Goal: Task Accomplishment & Management: Use online tool/utility

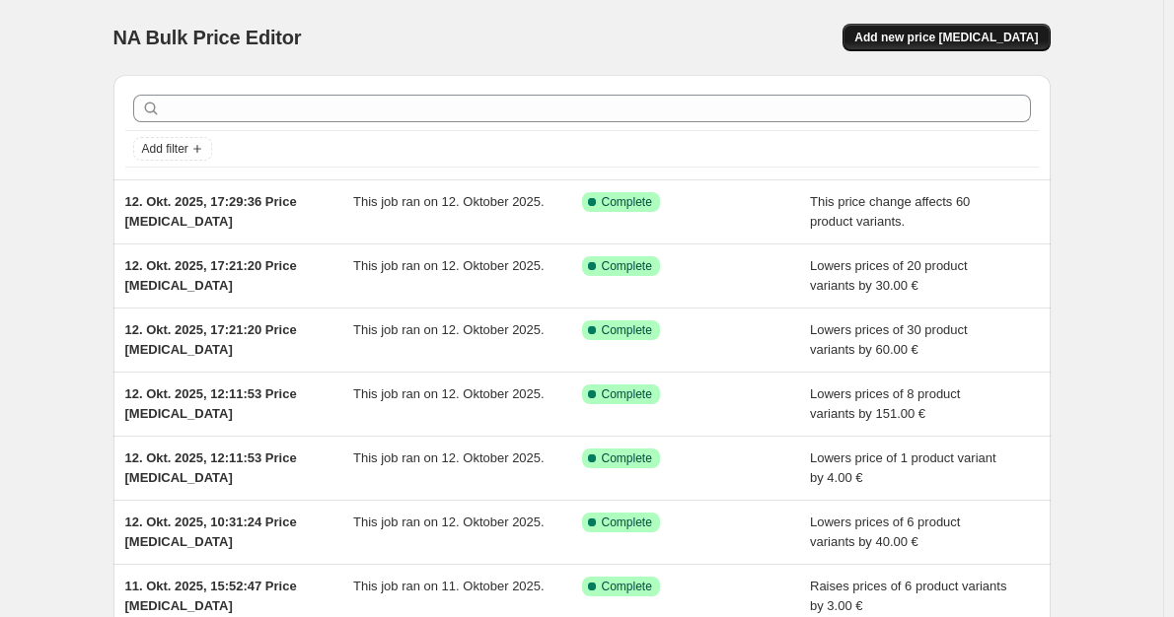
click at [976, 35] on span "Add new price [MEDICAL_DATA]" at bounding box center [945, 38] width 183 height 16
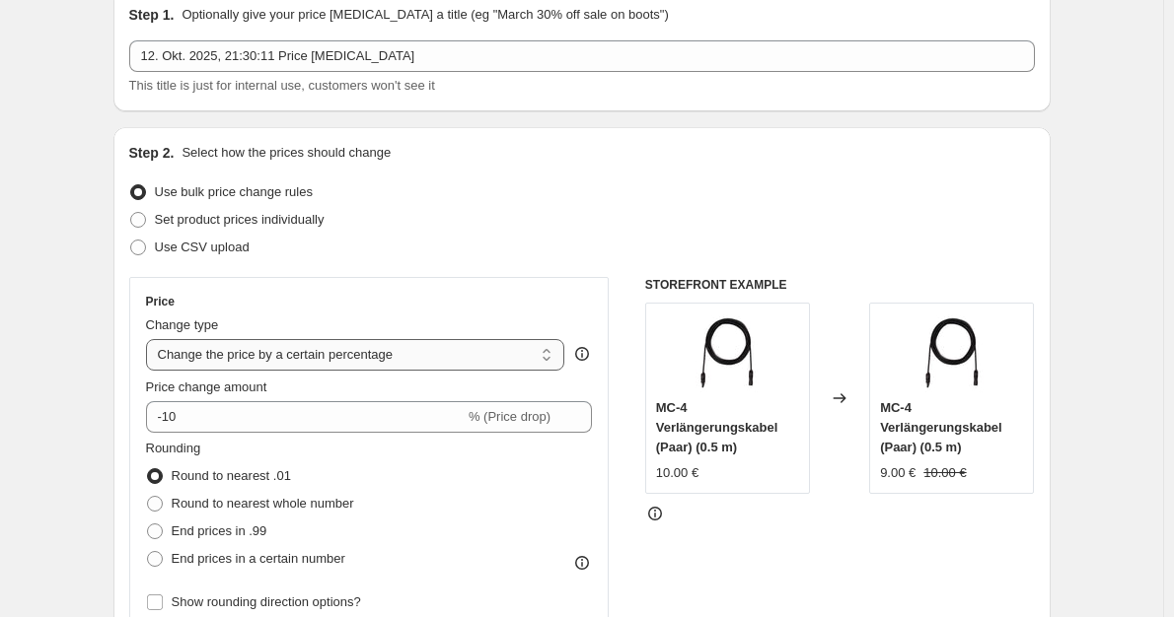
scroll to position [99, 0]
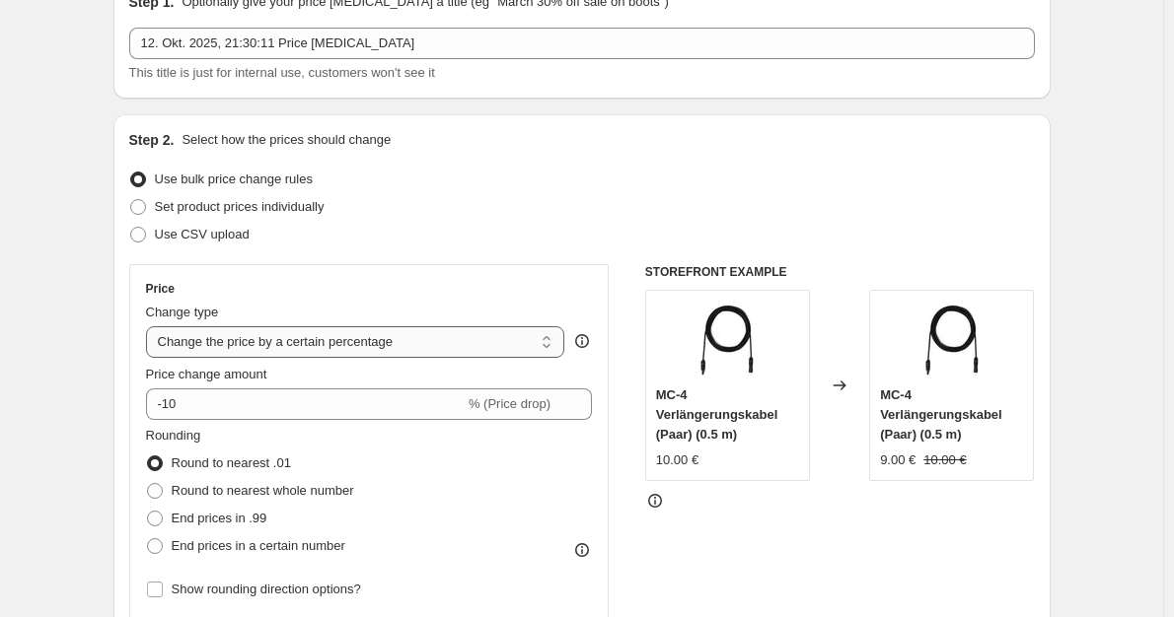
click at [393, 356] on div "Price Change type Change the price to a certain amount Change the price by a ce…" at bounding box center [369, 442] width 447 height 323
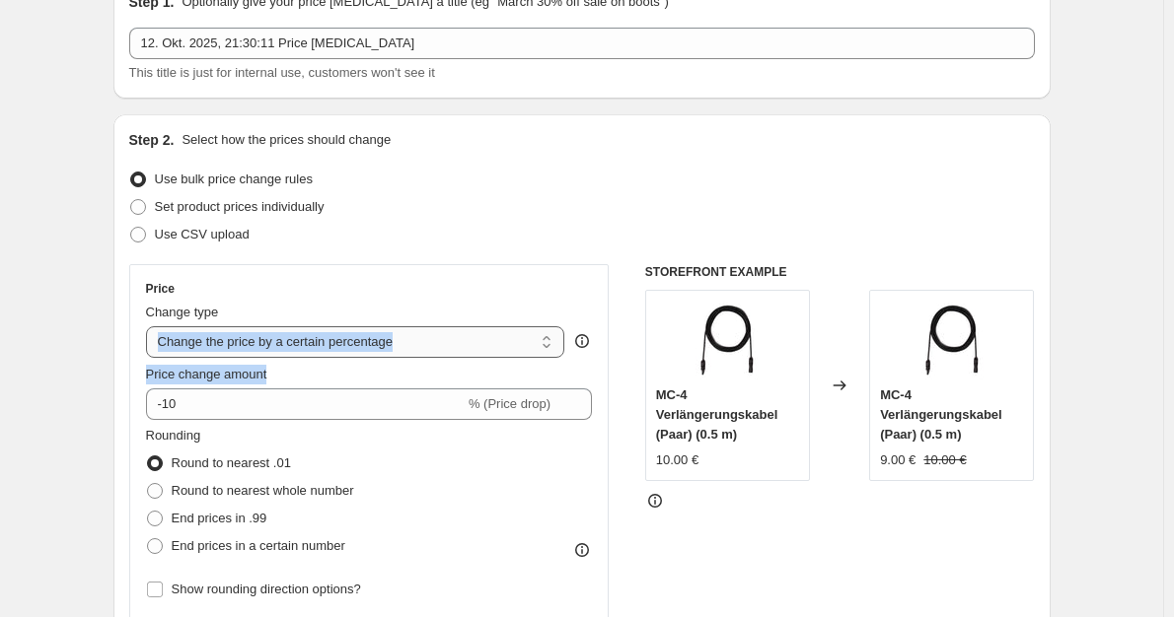
click at [378, 345] on select "Change the price to a certain amount Change the price by a certain amount Chang…" at bounding box center [355, 342] width 419 height 32
select select "by"
click at [150, 326] on select "Change the price to a certain amount Change the price by a certain amount Chang…" at bounding box center [355, 342] width 419 height 32
type input "-10.00"
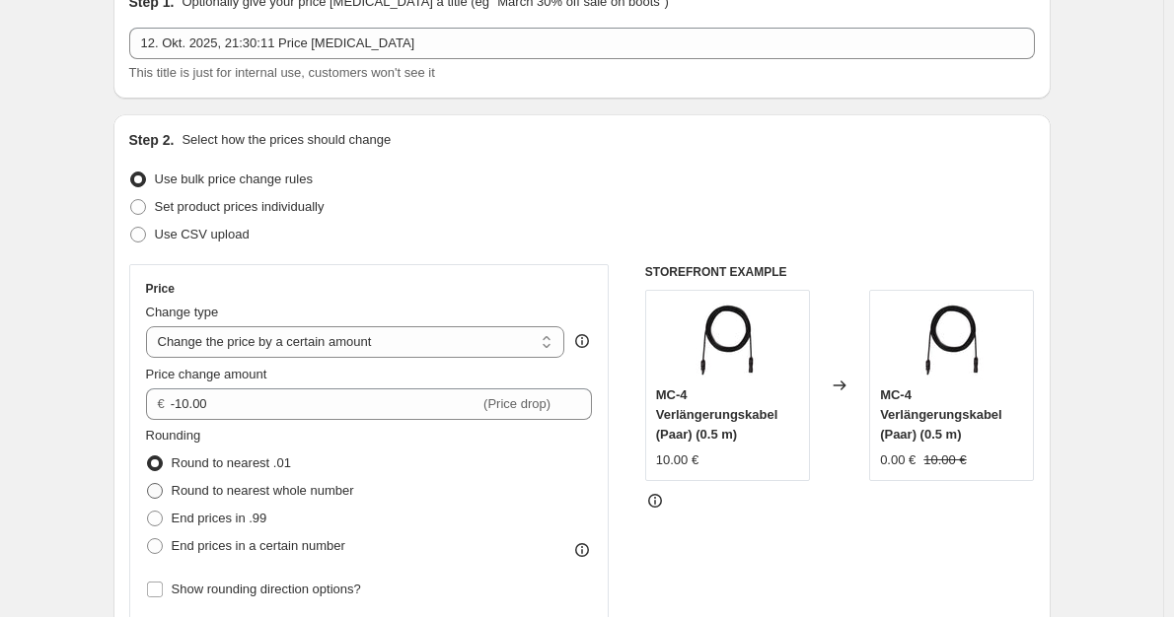
click at [294, 499] on span "Round to nearest whole number" at bounding box center [263, 491] width 182 height 20
click at [148, 484] on input "Round to nearest whole number" at bounding box center [147, 483] width 1 height 1
radio input "true"
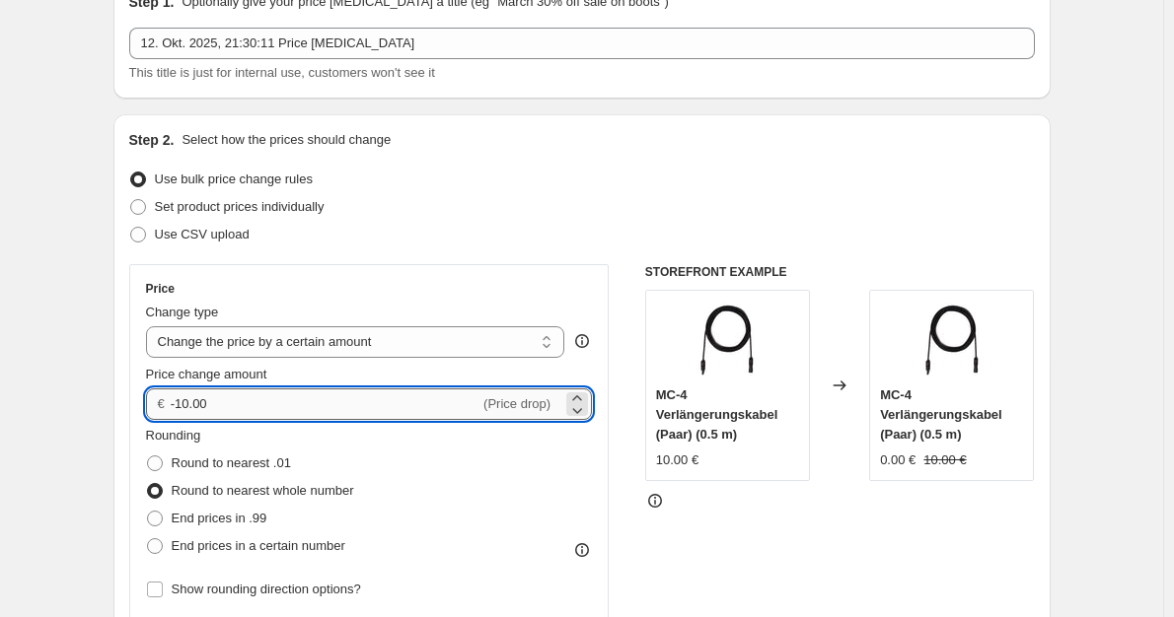
drag, startPoint x: 224, startPoint y: 408, endPoint x: 181, endPoint y: 406, distance: 42.5
click at [181, 406] on input "-10.00" at bounding box center [325, 405] width 309 height 32
type input "-542"
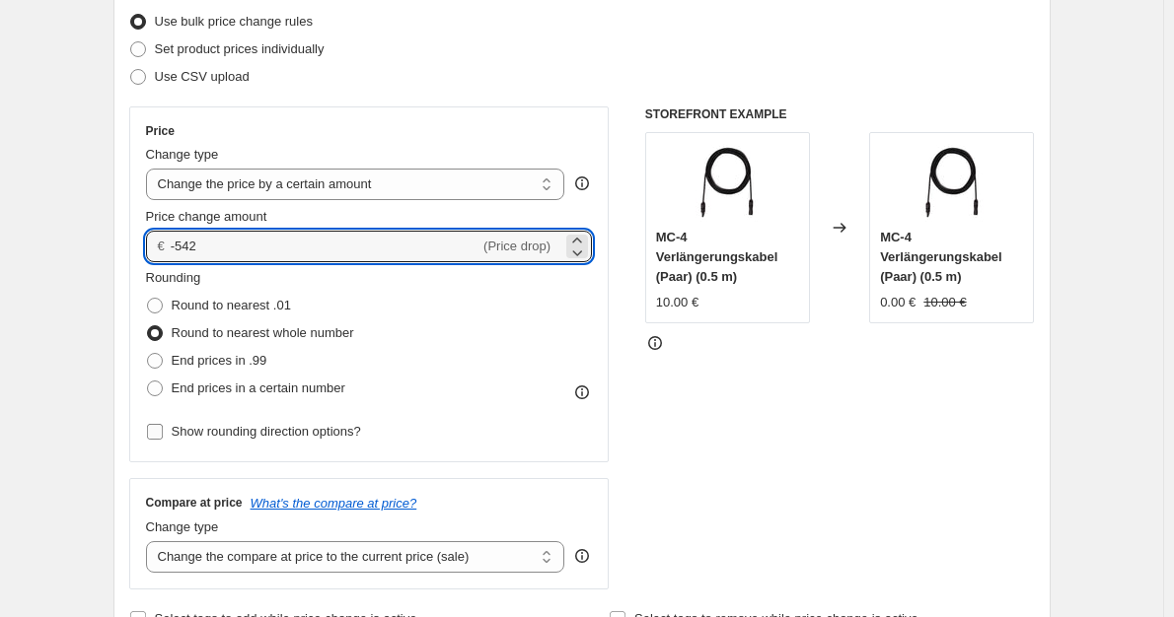
scroll to position [296, 0]
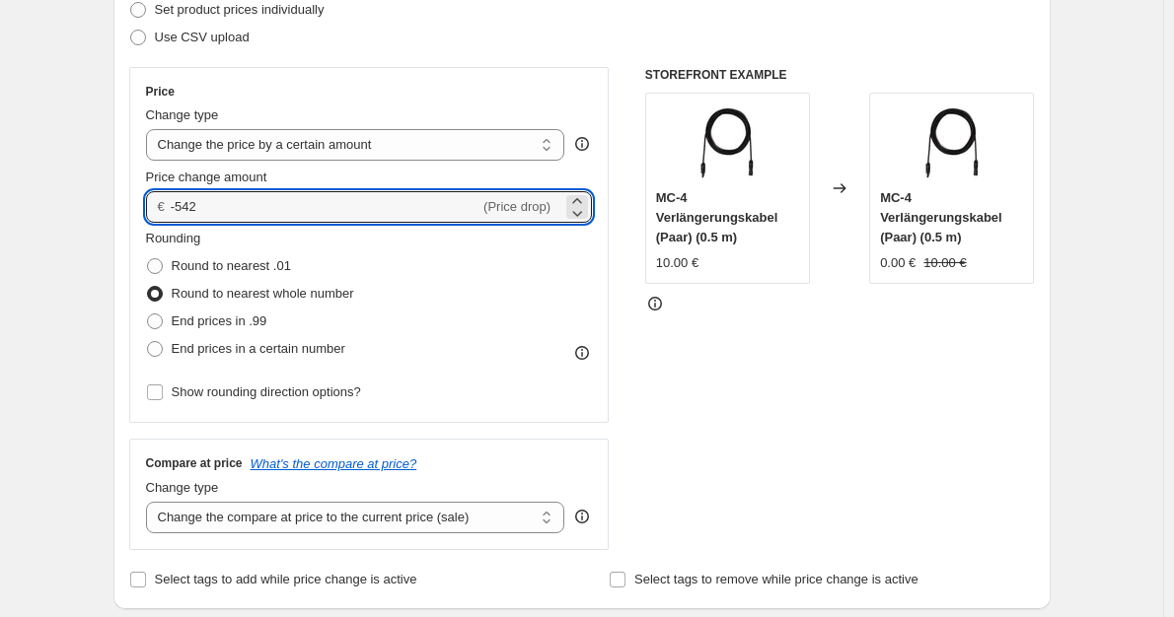
drag, startPoint x: 123, startPoint y: 208, endPoint x: 101, endPoint y: 209, distance: 22.7
type input "40.00"
click at [732, 459] on div "STOREFRONT EXAMPLE MC-4 Verlängerungskabel (Paar) (0.5 m) 10.00 € Changed to MC…" at bounding box center [840, 308] width 390 height 483
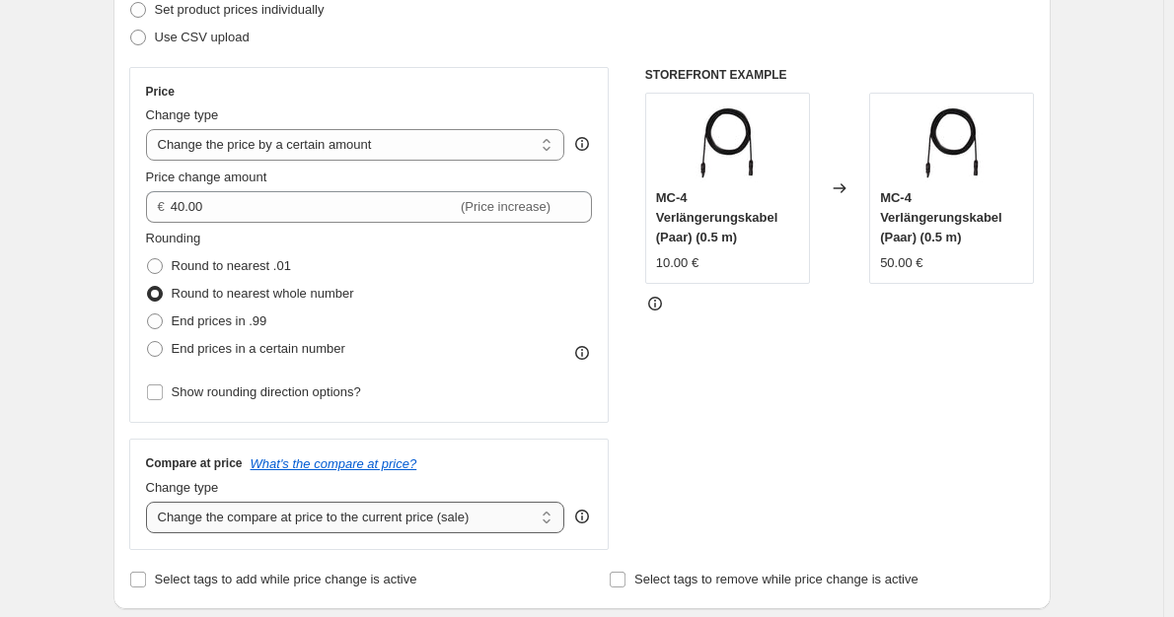
click at [456, 516] on select "Change the compare at price to the current price (sale) Change the compare at p…" at bounding box center [355, 518] width 419 height 32
select select "no_change"
click at [150, 503] on select "Change the compare at price to the current price (sale) Change the compare at p…" at bounding box center [355, 518] width 419 height 32
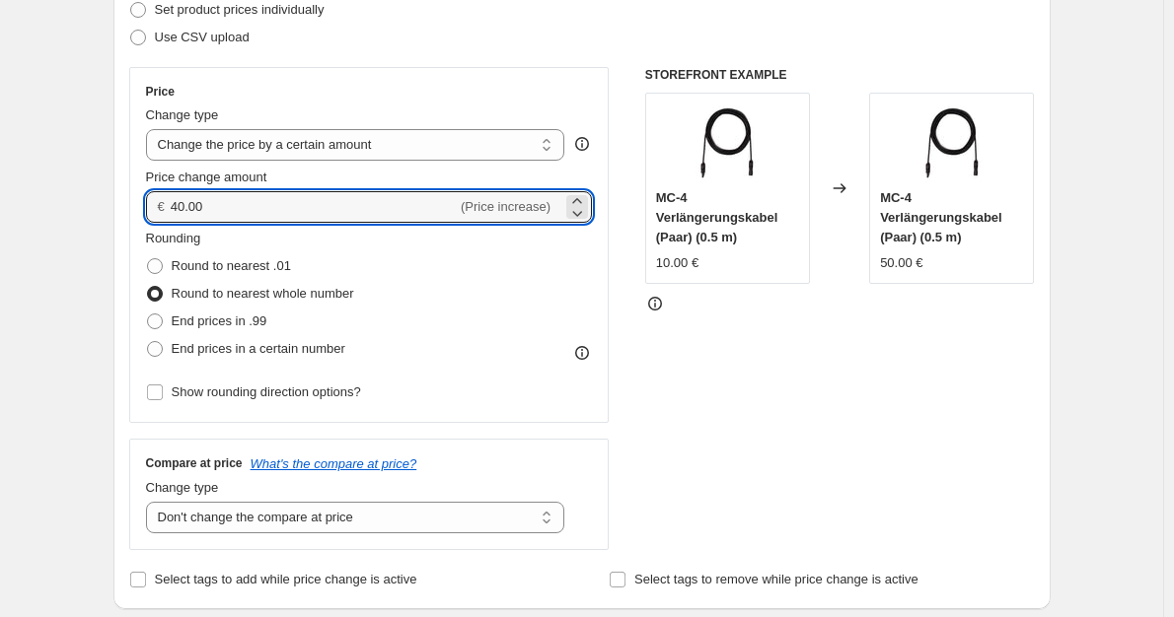
drag, startPoint x: 261, startPoint y: 209, endPoint x: 128, endPoint y: 210, distance: 133.2
click at [128, 210] on div "Step 2. Select how the prices should change Use bulk price change rules Set pro…" at bounding box center [581, 263] width 937 height 692
type input "39.00"
click at [849, 470] on div "STOREFRONT EXAMPLE MC-4 Verlängerungskabel (Paar) (0.5 m) 10.00 € Changed to MC…" at bounding box center [840, 308] width 390 height 483
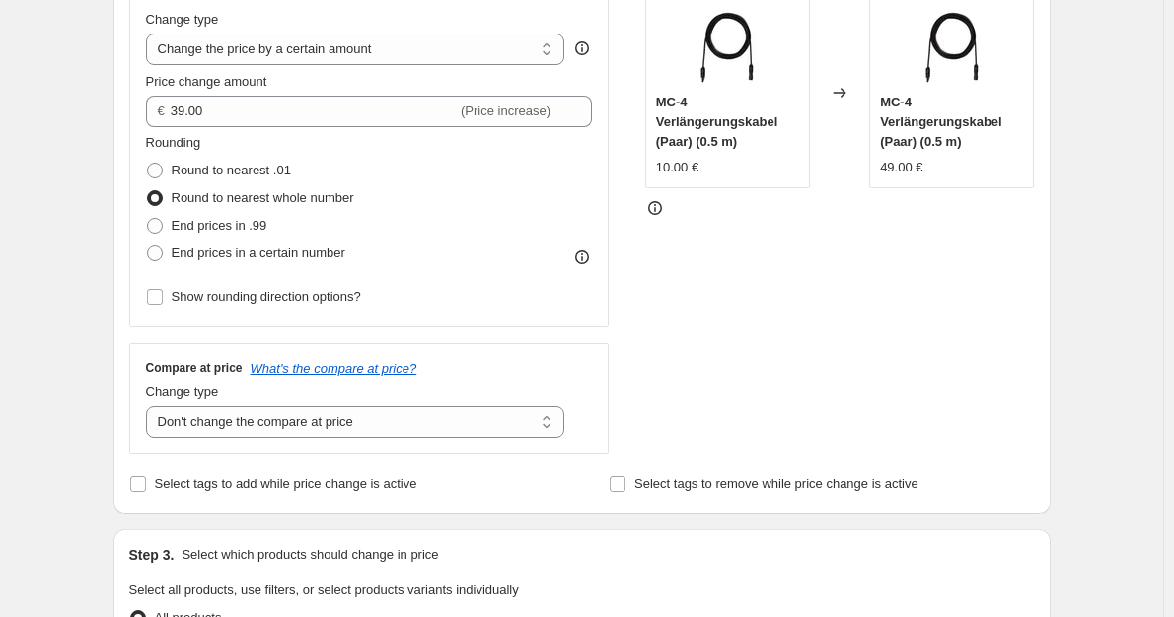
scroll to position [592, 0]
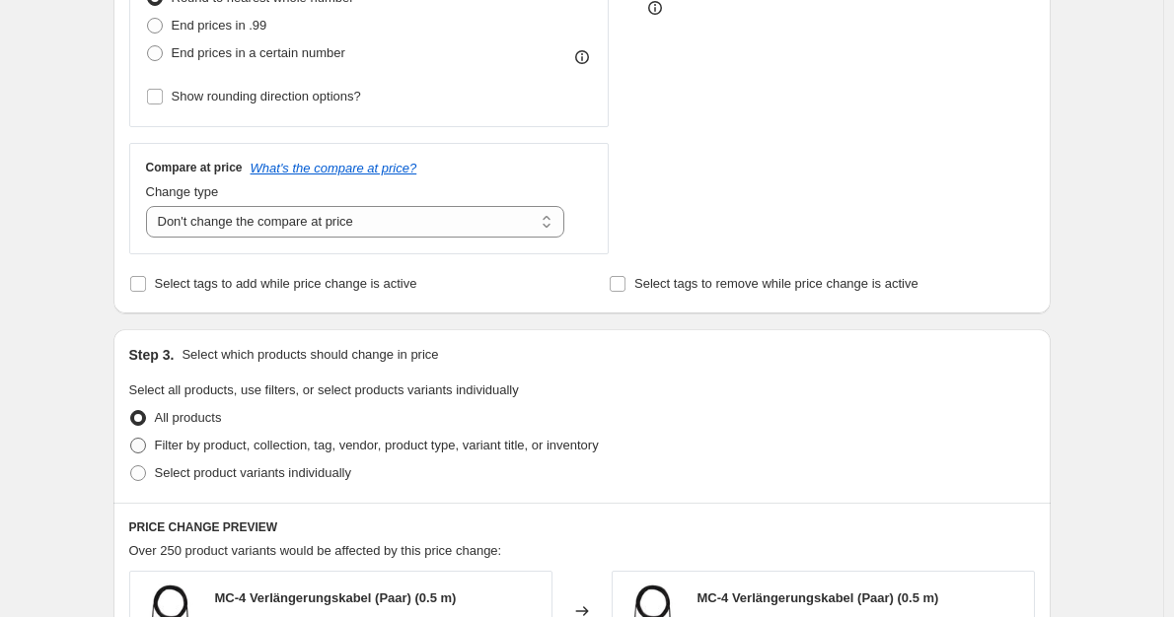
click at [397, 453] on span "Filter by product, collection, tag, vendor, product type, variant title, or inv…" at bounding box center [377, 445] width 444 height 15
click at [131, 439] on input "Filter by product, collection, tag, vendor, product type, variant title, or inv…" at bounding box center [130, 438] width 1 height 1
radio input "true"
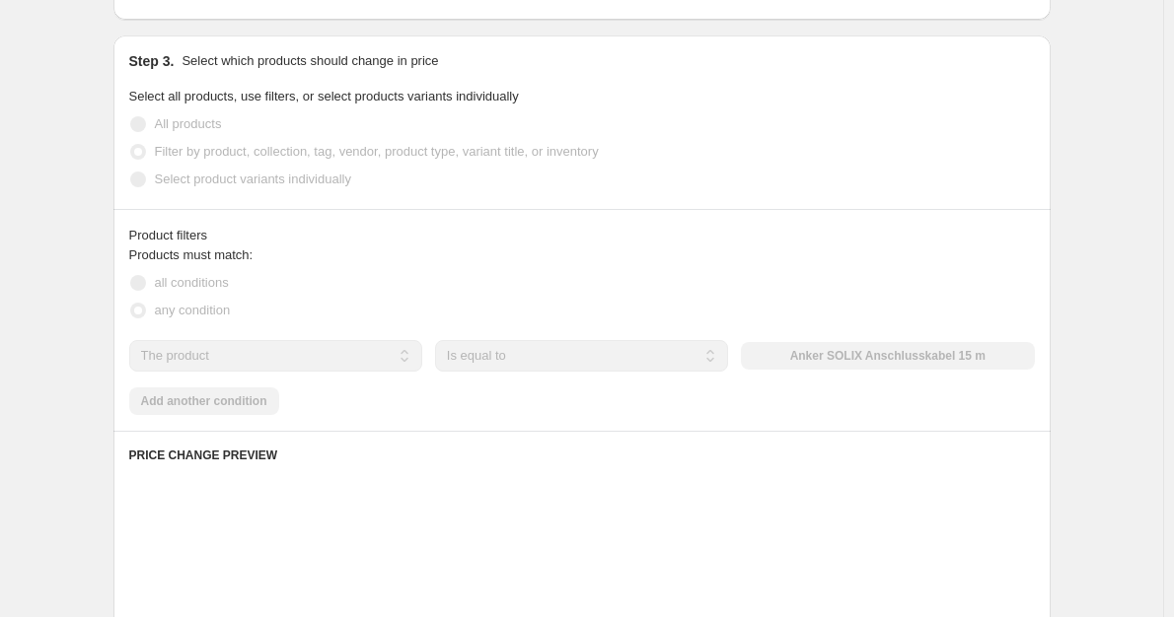
scroll to position [888, 0]
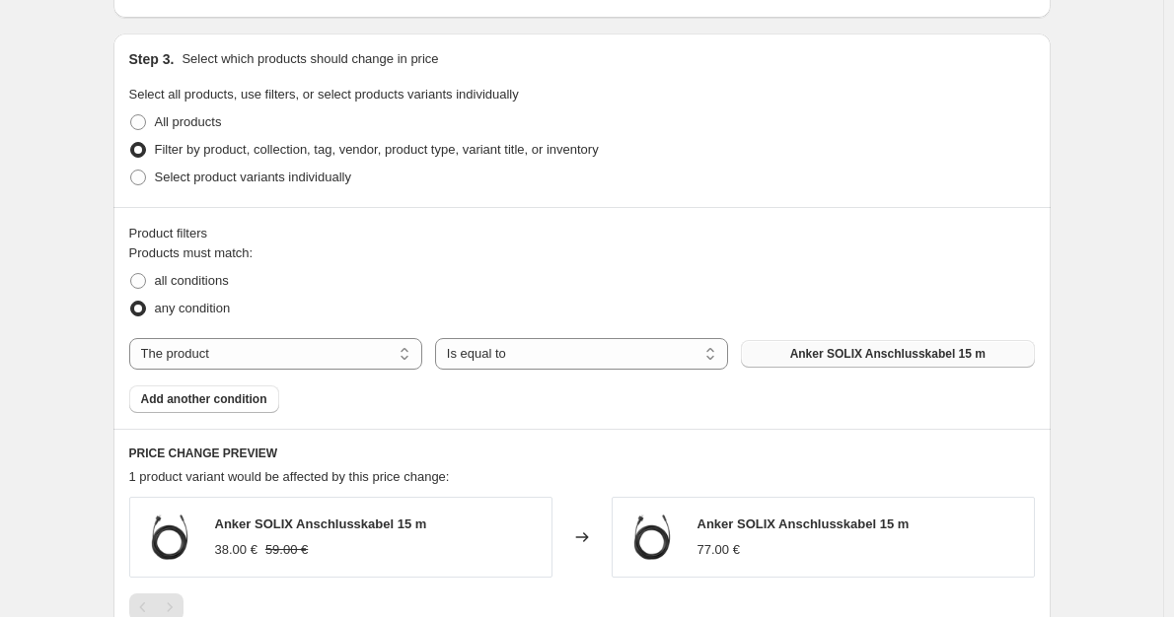
click at [867, 359] on span "Anker SOLIX Anschlusskabel 15 m" at bounding box center [887, 354] width 195 height 16
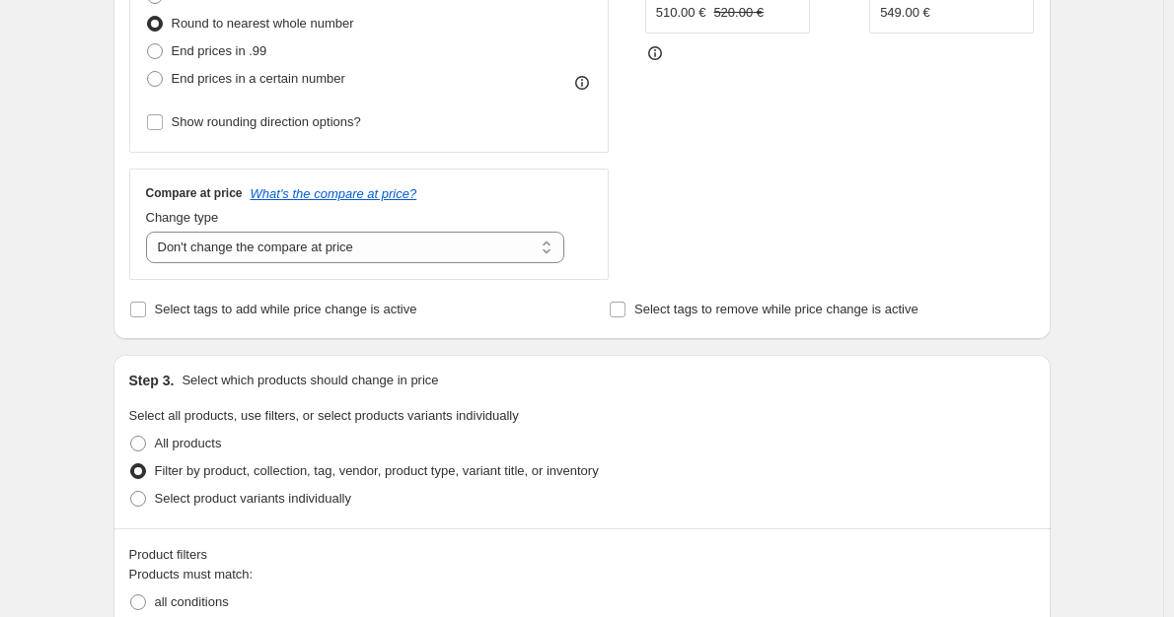
scroll to position [565, 0]
click at [350, 251] on select "Change the compare at price to the current price (sale) Change the compare at p…" at bounding box center [355, 249] width 419 height 32
click at [1049, 451] on div "Step 3. Select which products should change in price Select all products, use f…" at bounding box center [581, 443] width 937 height 174
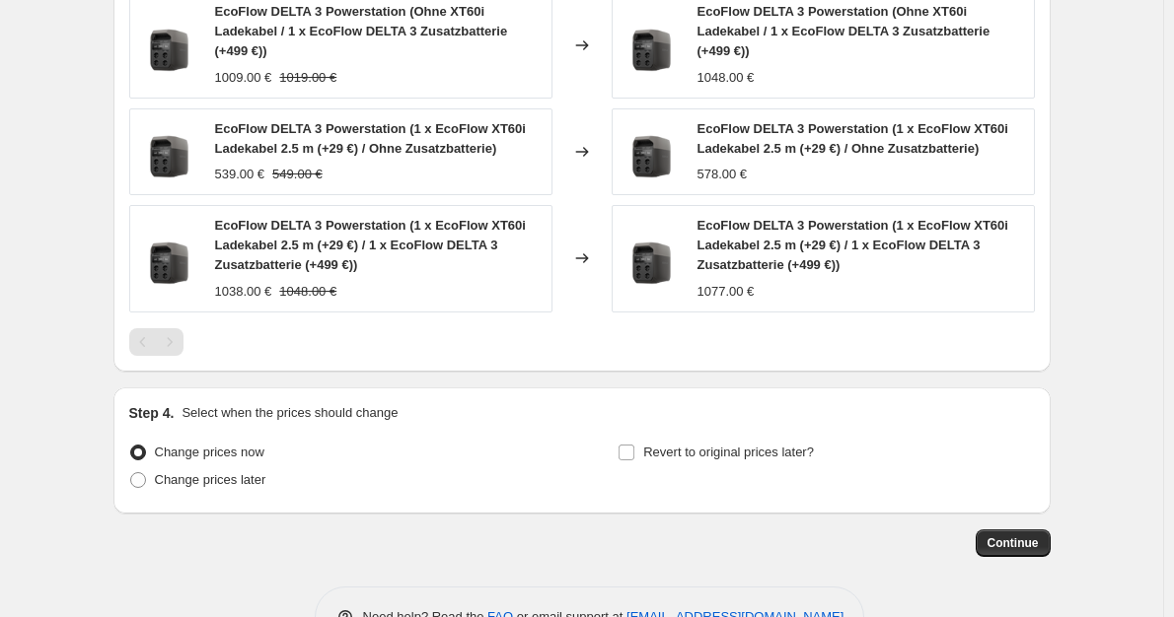
scroll to position [1551, 0]
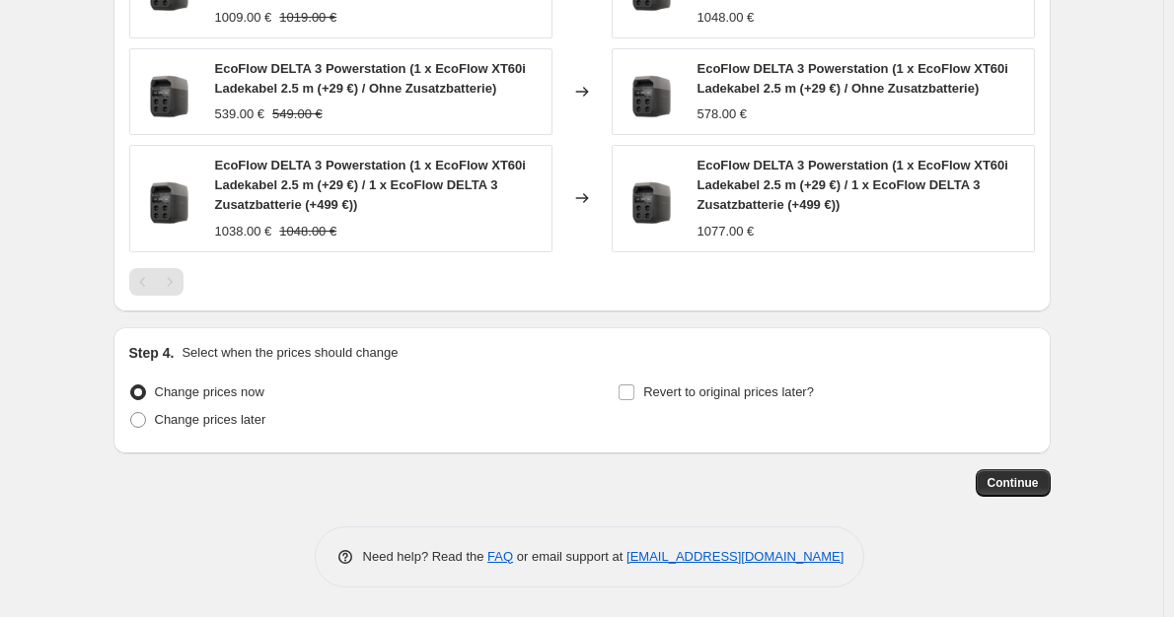
click at [1025, 477] on span "Continue" at bounding box center [1012, 483] width 51 height 16
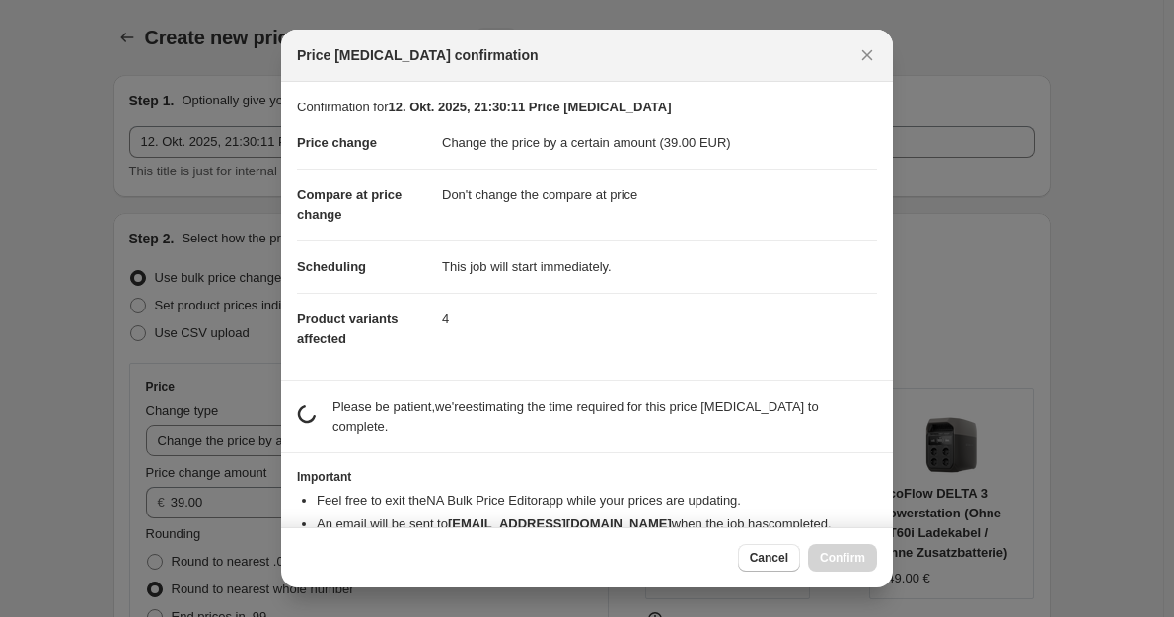
scroll to position [0, 0]
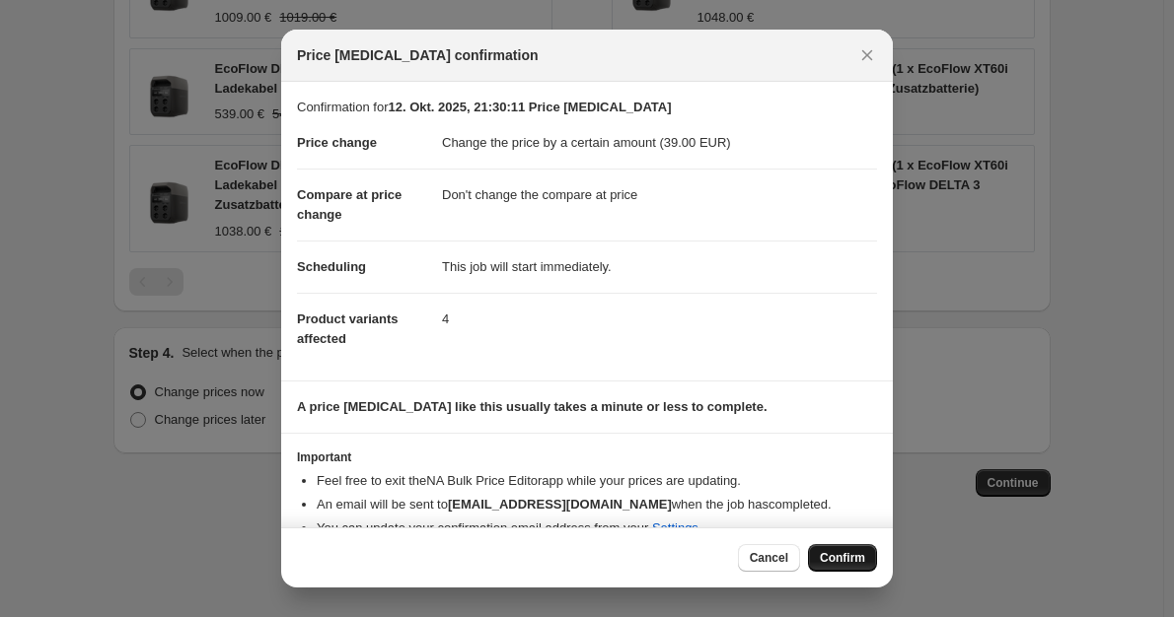
click at [854, 550] on button "Confirm" at bounding box center [842, 558] width 69 height 28
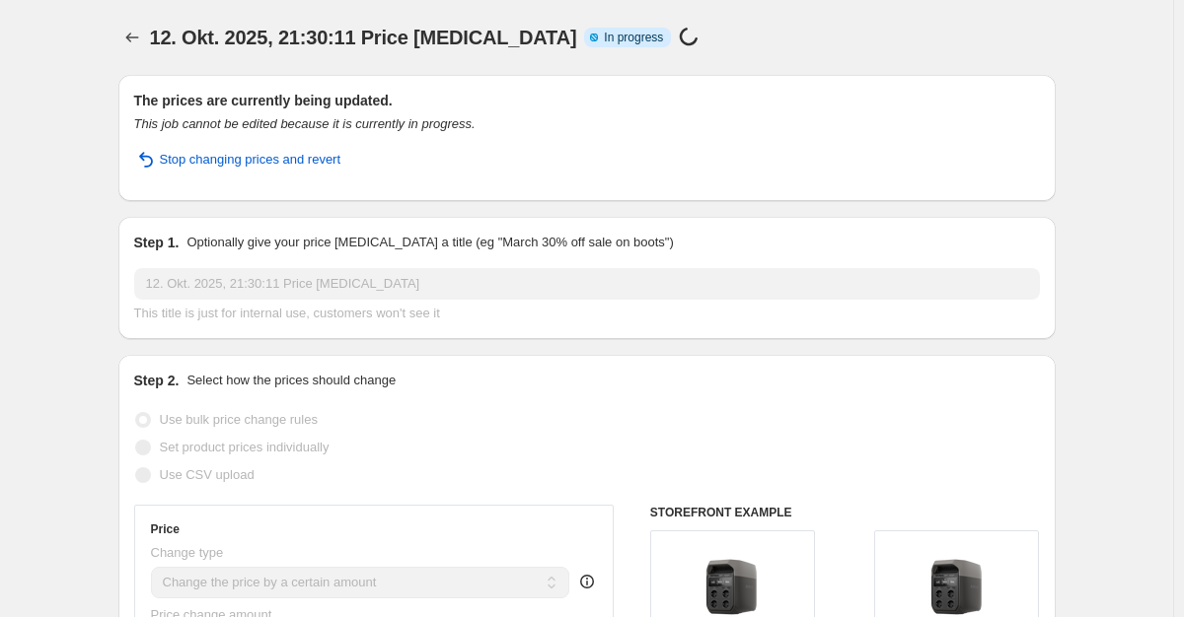
select select "by"
select select "no_change"
